Goal: Navigation & Orientation: Find specific page/section

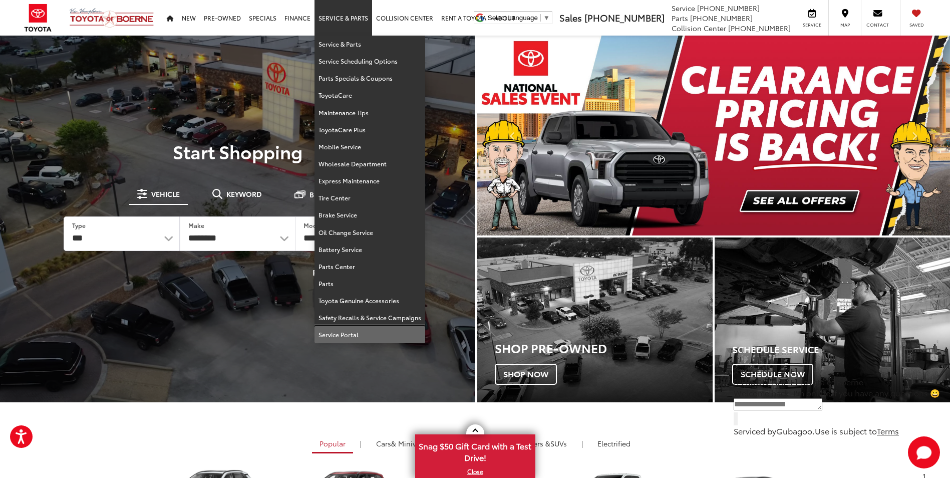
click at [363, 329] on link "Service Portal" at bounding box center [370, 334] width 111 height 17
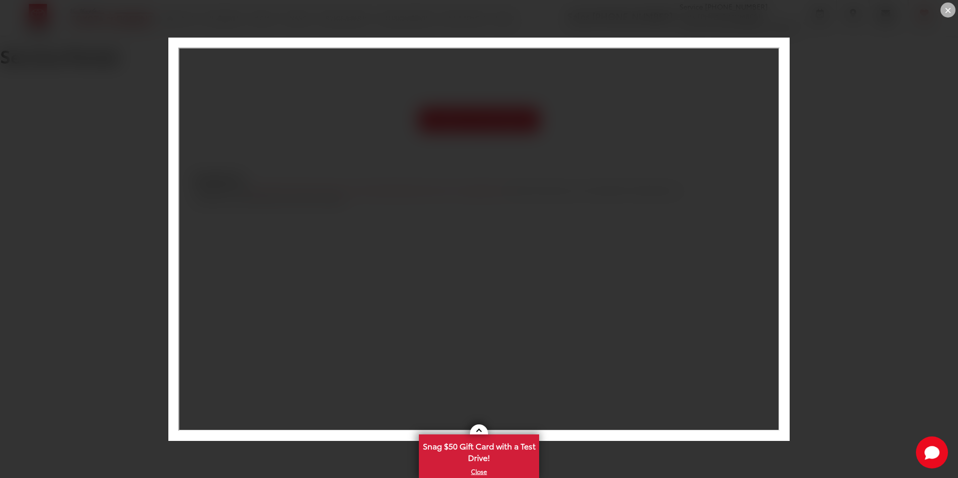
click at [945, 13] on div "×" at bounding box center [947, 10] width 15 height 15
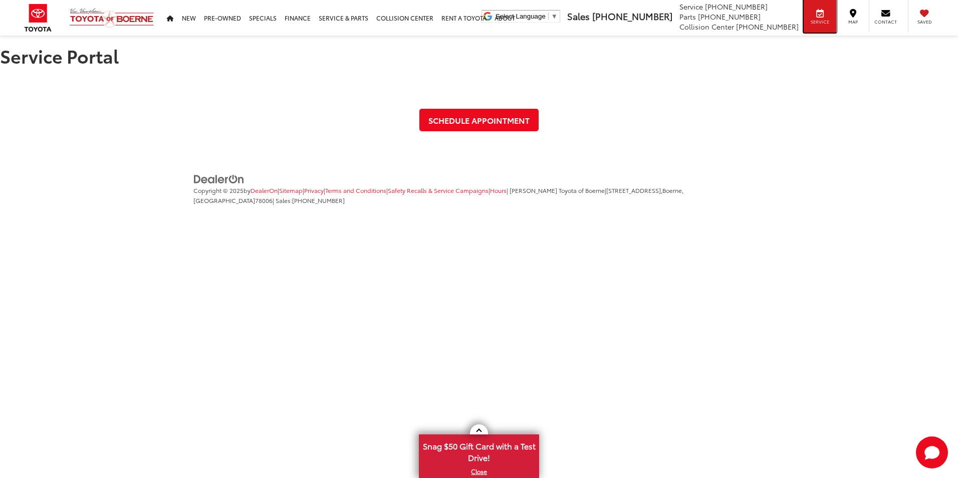
click at [828, 22] on span "Service" at bounding box center [820, 22] width 23 height 7
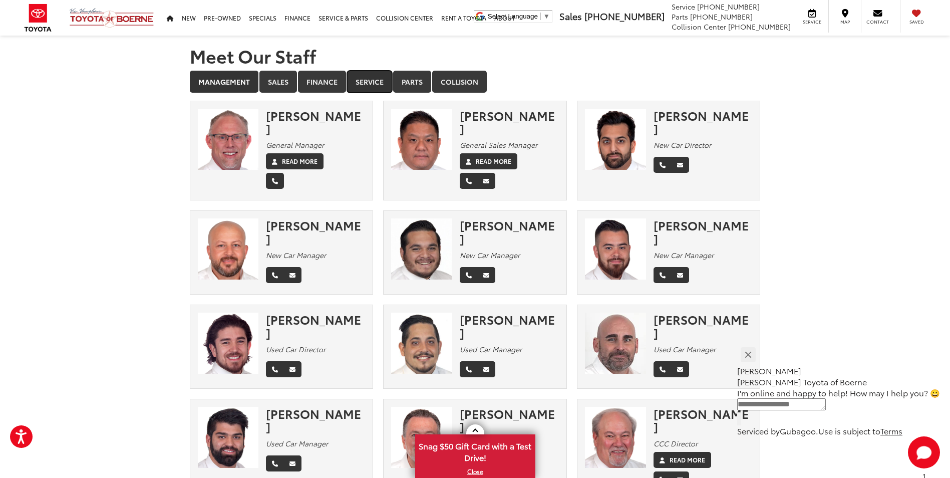
click at [364, 76] on link "Service" at bounding box center [369, 82] width 45 height 22
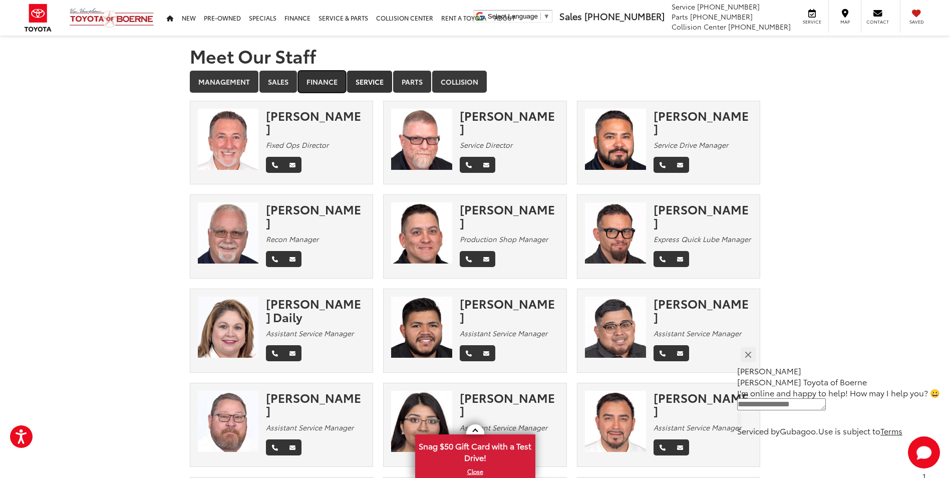
click at [329, 82] on link "Finance" at bounding box center [322, 82] width 48 height 22
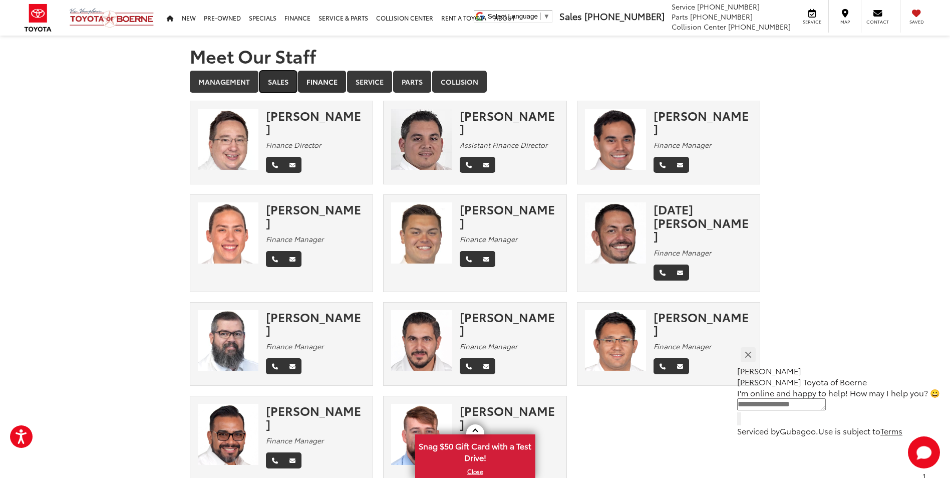
click at [263, 78] on link "Sales" at bounding box center [278, 82] width 38 height 22
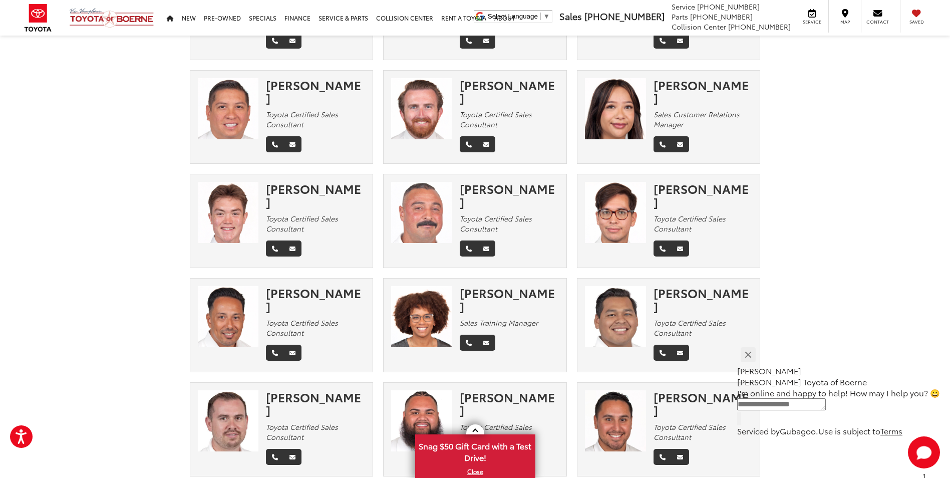
scroll to position [840, 0]
